Goal: Information Seeking & Learning: Learn about a topic

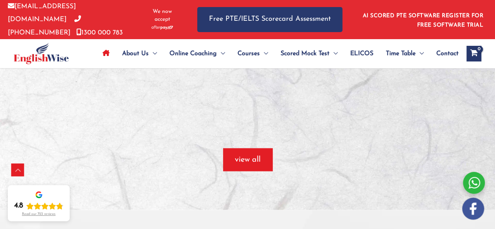
scroll to position [692, 0]
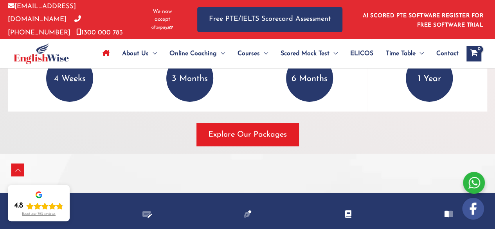
scroll to position [1245, 0]
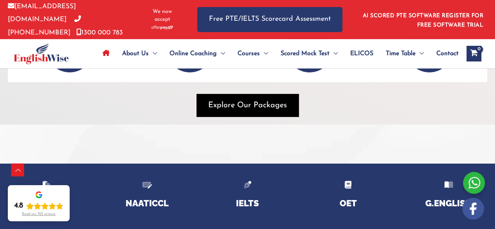
click at [267, 100] on span "Explore Our Packages" at bounding box center [247, 105] width 79 height 11
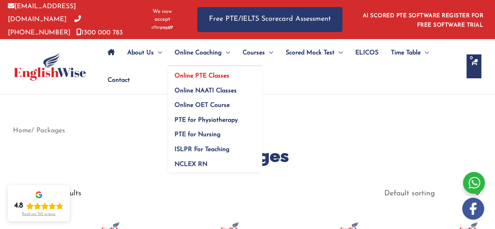
click at [195, 74] on span "Online PTE Classes" at bounding box center [202, 76] width 55 height 6
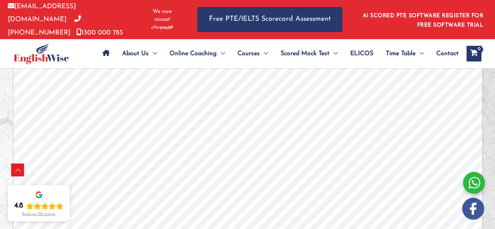
scroll to position [2308, 0]
drag, startPoint x: 501, startPoint y: 16, endPoint x: 500, endPoint y: 141, distance: 124.9
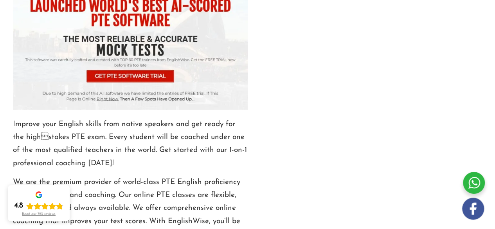
scroll to position [0, 0]
